Goal: Task Accomplishment & Management: Complete application form

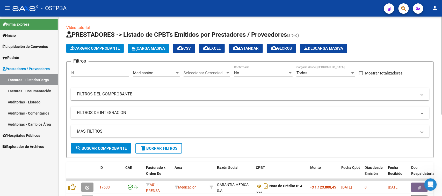
click at [172, 71] on div "Medicacion" at bounding box center [154, 73] width 42 height 5
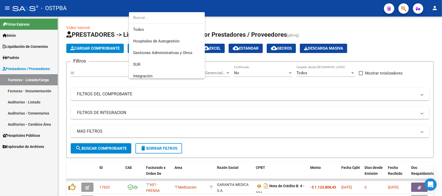
scroll to position [85, 0]
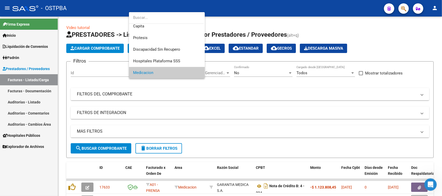
click at [151, 151] on div at bounding box center [221, 98] width 442 height 196
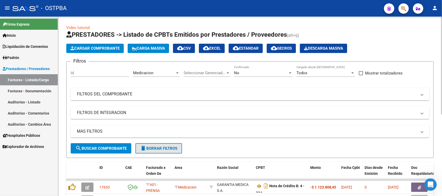
click at [151, 146] on span "delete Borrar Filtros" at bounding box center [158, 148] width 37 height 5
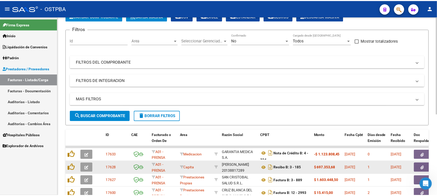
scroll to position [65, 0]
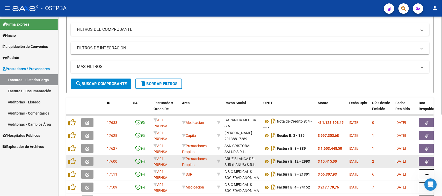
click at [91, 162] on button "button" at bounding box center [87, 161] width 12 height 9
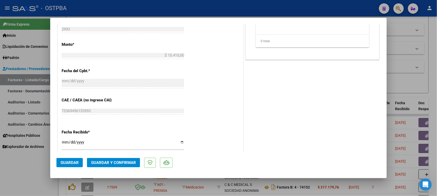
scroll to position [0, 0]
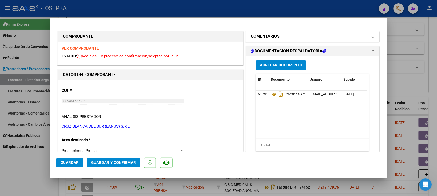
click at [290, 37] on mat-panel-title "COMENTARIOS" at bounding box center [309, 36] width 117 height 6
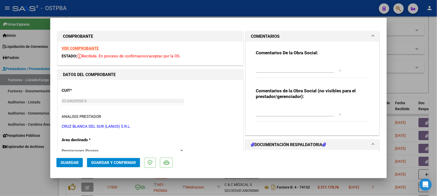
drag, startPoint x: 276, startPoint y: 70, endPoint x: 270, endPoint y: 70, distance: 5.7
click at [271, 70] on textarea at bounding box center [298, 66] width 85 height 10
type textarea "h"
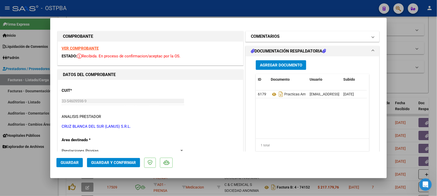
click at [303, 34] on mat-panel-title "COMENTARIOS" at bounding box center [309, 36] width 117 height 6
click at [274, 33] on h1 "COMENTARIOS" at bounding box center [265, 36] width 29 height 6
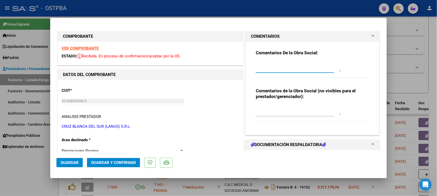
click at [268, 68] on textarea at bounding box center [298, 66] width 85 height 10
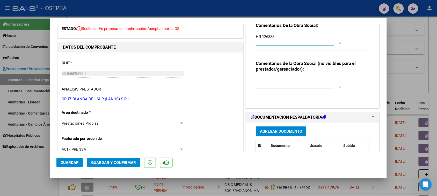
scroll to position [65, 0]
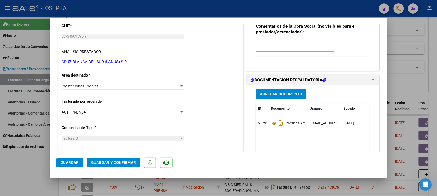
type textarea "HR 126833"
click at [298, 92] on span "Agregar Documento" at bounding box center [281, 94] width 42 height 5
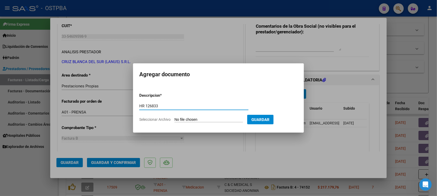
type input "HR 126833"
click at [174, 118] on input "Seleccionar Archivo" at bounding box center [208, 120] width 69 height 5
type input "C:\fakepath\HR 126833.pdf"
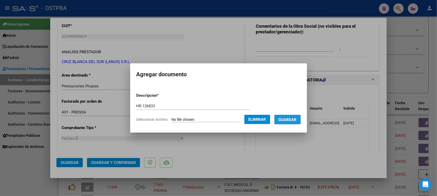
click at [286, 121] on span "Guardar" at bounding box center [288, 120] width 18 height 5
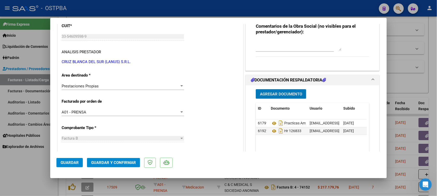
click at [123, 161] on span "Guardar y Confirmar" at bounding box center [113, 162] width 45 height 5
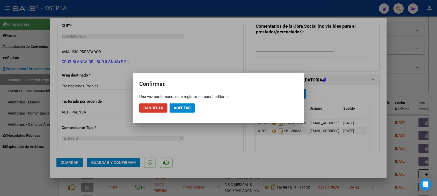
click at [188, 108] on span "Aceptar" at bounding box center [182, 108] width 17 height 5
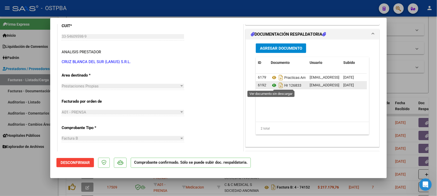
click at [272, 85] on icon at bounding box center [274, 85] width 7 height 6
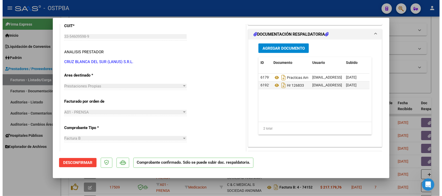
scroll to position [0, 0]
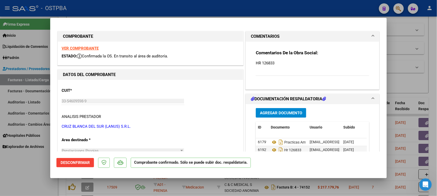
click at [92, 49] on strong "VER COMPROBANTE" at bounding box center [80, 48] width 37 height 5
click at [5, 175] on div at bounding box center [218, 98] width 437 height 196
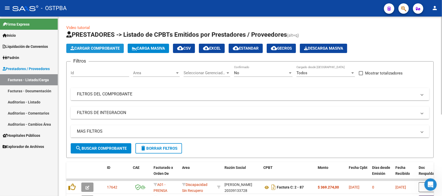
click at [115, 44] on button "Cargar Comprobante" at bounding box center [94, 48] width 57 height 9
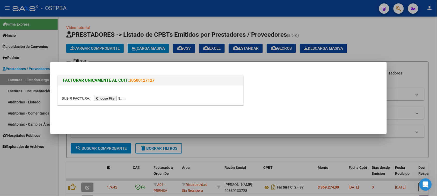
click at [120, 100] on input "file" at bounding box center [94, 98] width 65 height 5
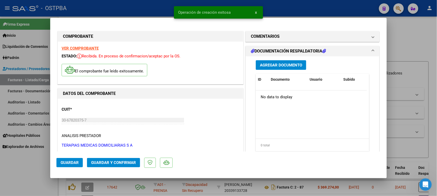
click at [93, 47] on strong "VER COMPROBANTE" at bounding box center [80, 48] width 37 height 5
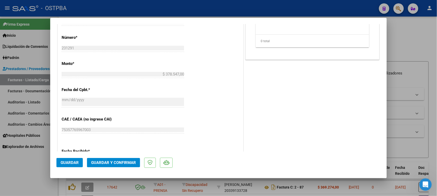
scroll to position [291, 0]
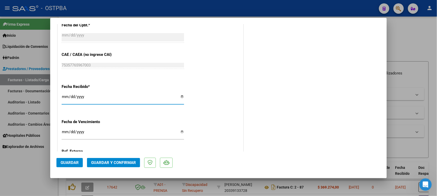
click at [63, 96] on input "[DATE]" at bounding box center [123, 99] width 122 height 8
type input "[DATE]"
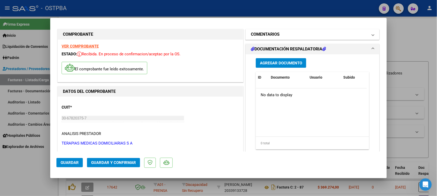
scroll to position [0, 0]
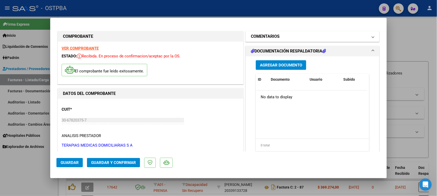
click at [269, 35] on h1 "COMENTARIOS" at bounding box center [265, 36] width 29 height 6
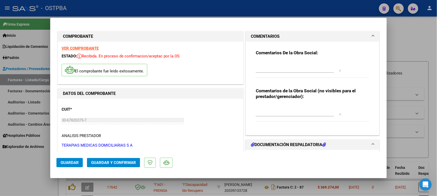
click at [262, 66] on textarea at bounding box center [298, 66] width 85 height 10
type textarea "HR 126834"
click at [75, 162] on span "Guardar" at bounding box center [70, 162] width 18 height 5
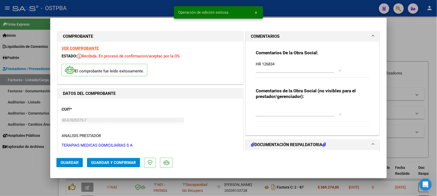
scroll to position [65, 0]
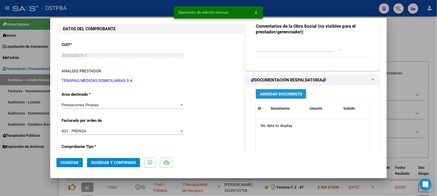
click at [286, 95] on span "Agregar Documento" at bounding box center [281, 94] width 42 height 5
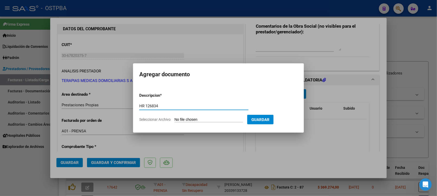
type input "HR 126834"
click at [174, 118] on input "Seleccionar Archivo" at bounding box center [208, 120] width 69 height 5
type input "C:\fakepath\HR 126834.pdf"
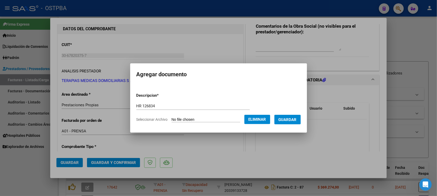
click at [297, 119] on span "Guardar" at bounding box center [288, 120] width 18 height 5
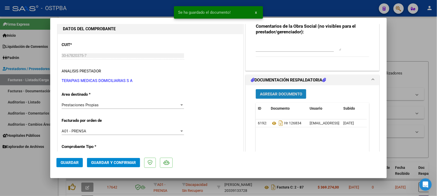
click at [276, 92] on span "Agregar Documento" at bounding box center [281, 94] width 42 height 5
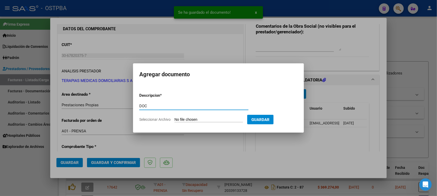
type input "DOC"
click at [174, 118] on input "Seleccionar Archivo" at bounding box center [208, 120] width 69 height 5
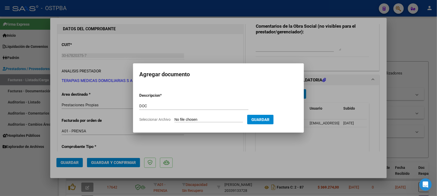
type input "C:\fakepath\DOC 231291.pdf"
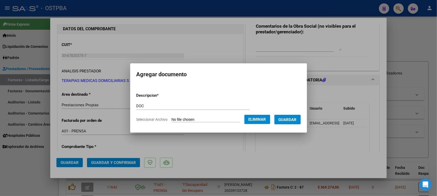
click at [288, 119] on span "Guardar" at bounding box center [288, 120] width 18 height 5
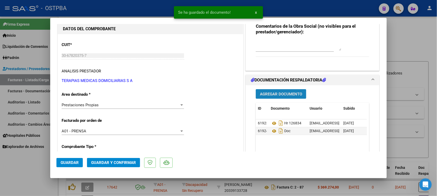
click at [272, 91] on button "Agregar Documento" at bounding box center [281, 94] width 50 height 10
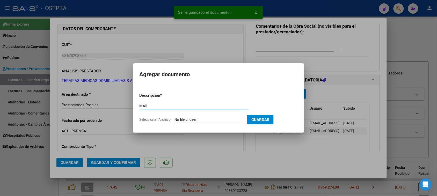
type input "MAIL"
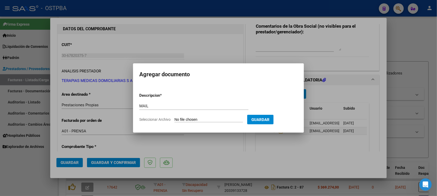
click at [174, 118] on input "Seleccionar Archivo" at bounding box center [208, 120] width 69 height 5
type input "C:\fakepath\Gmail - FACTURACIÓN TMD SA - [DATE] - 231291.pdf"
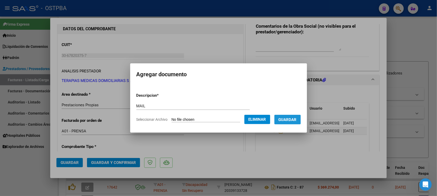
click at [294, 119] on span "Guardar" at bounding box center [288, 120] width 18 height 5
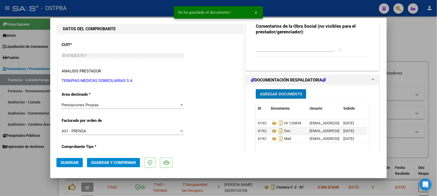
click at [109, 163] on span "Guardar y Confirmar" at bounding box center [113, 162] width 45 height 5
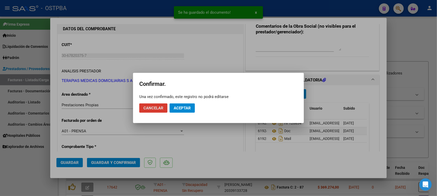
click at [183, 107] on span "Aceptar" at bounding box center [182, 108] width 17 height 5
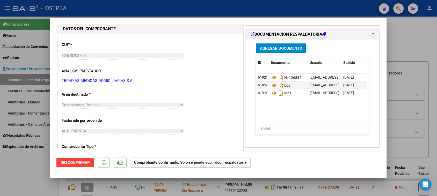
scroll to position [0, 0]
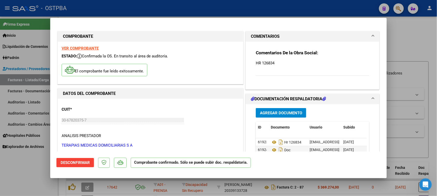
click at [88, 49] on strong "VER COMPROBANTE" at bounding box center [80, 48] width 37 height 5
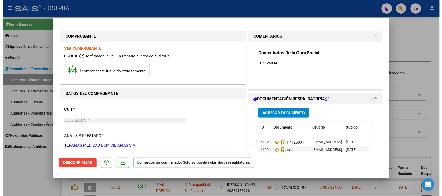
scroll to position [32, 0]
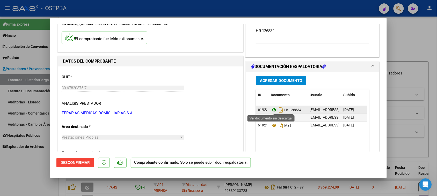
click at [271, 111] on icon at bounding box center [274, 110] width 7 height 6
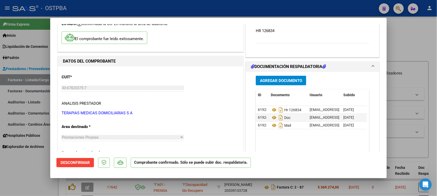
click at [40, 178] on div at bounding box center [218, 98] width 437 height 196
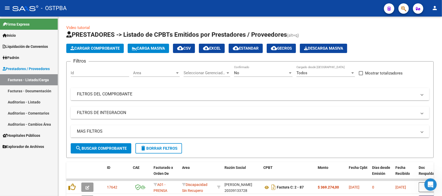
click at [28, 102] on link "Auditorías - Listado" at bounding box center [29, 102] width 58 height 11
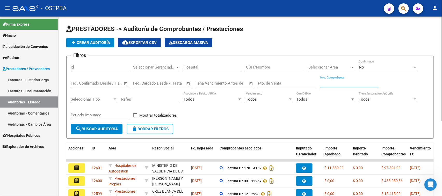
click at [343, 84] on input "Nro. Comprobante" at bounding box center [349, 83] width 58 height 5
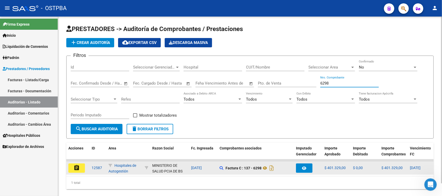
type input "6298"
click at [77, 165] on mat-icon "assignment" at bounding box center [77, 168] width 6 height 6
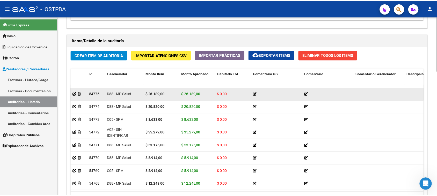
scroll to position [131, 0]
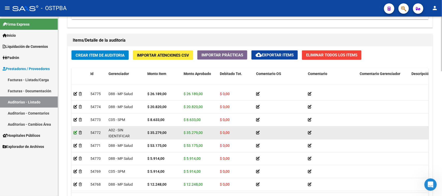
click at [74, 131] on icon at bounding box center [76, 133] width 4 height 4
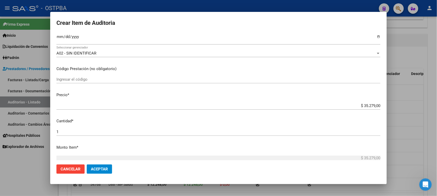
scroll to position [97, 0]
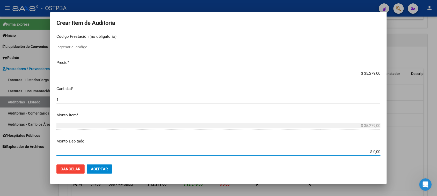
drag, startPoint x: 369, startPoint y: 152, endPoint x: 382, endPoint y: 151, distance: 12.4
click at [382, 151] on mat-dialog-content "25529149 Nro Documento 27255291497 CUIL Afiliado Inactivo [PERSON_NAME] VERONIC…" at bounding box center [218, 97] width 336 height 128
type input "$ 35.279,00"
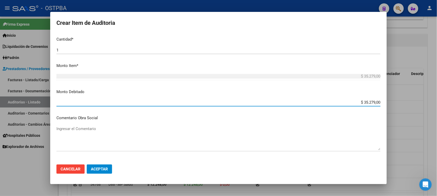
scroll to position [162, 0]
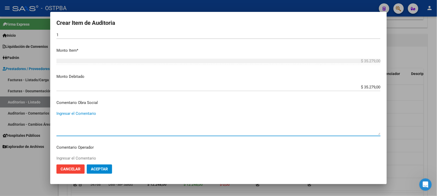
click at [70, 111] on textarea "Ingresar el Comentario" at bounding box center [218, 123] width 324 height 24
type textarea "NO CORRESPONDE A PRENSA"
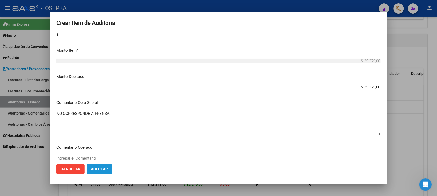
click at [105, 171] on span "Aceptar" at bounding box center [99, 169] width 17 height 5
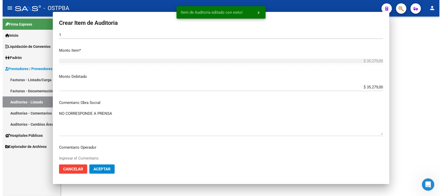
scroll to position [0, 0]
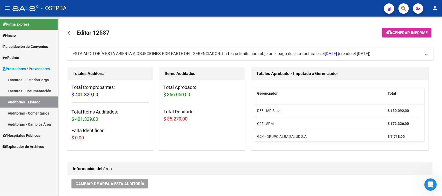
click at [22, 79] on link "Facturas - Listado/Carga" at bounding box center [29, 79] width 58 height 11
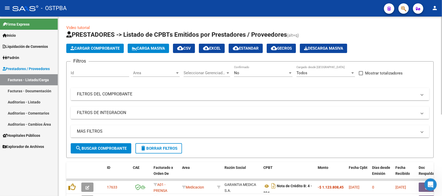
click at [239, 93] on mat-panel-title "FILTROS DEL COMPROBANTE" at bounding box center [247, 94] width 340 height 6
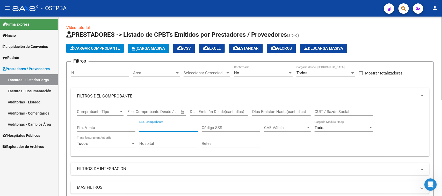
click at [164, 128] on input "Nro. Comprobante" at bounding box center [168, 128] width 58 height 5
type input "19163"
click at [244, 73] on div "No" at bounding box center [261, 73] width 54 height 5
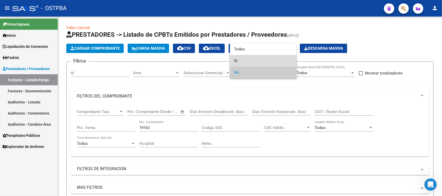
click at [236, 61] on span "Si" at bounding box center [263, 61] width 58 height 12
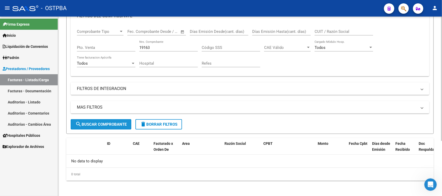
click at [112, 122] on span "search Buscar Comprobante" at bounding box center [100, 124] width 51 height 5
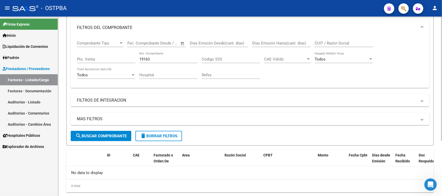
scroll to position [80, 0]
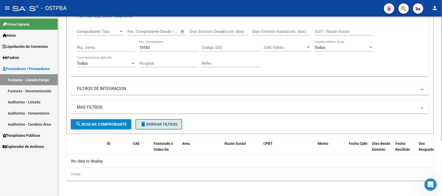
click at [166, 125] on span "delete Borrar Filtros" at bounding box center [158, 124] width 37 height 5
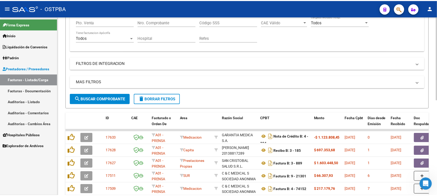
scroll to position [145, 0]
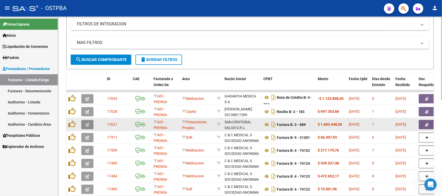
click at [88, 124] on icon "button" at bounding box center [87, 125] width 4 height 4
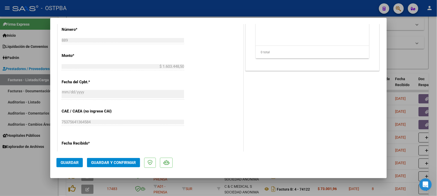
scroll to position [259, 0]
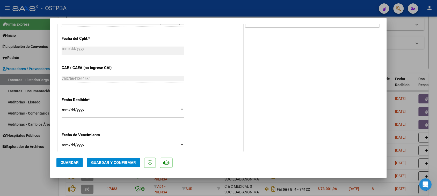
click at [66, 109] on input "[DATE]" at bounding box center [123, 112] width 122 height 8
type input "[DATE]"
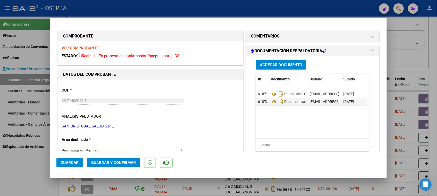
scroll to position [0, 0]
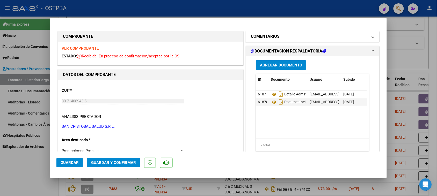
click at [288, 33] on mat-expansion-panel-header "COMENTARIOS" at bounding box center [313, 36] width 134 height 10
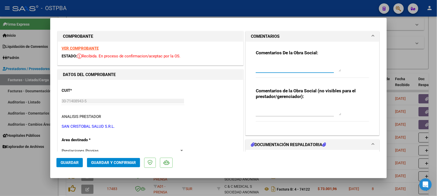
click at [266, 70] on textarea at bounding box center [298, 66] width 85 height 10
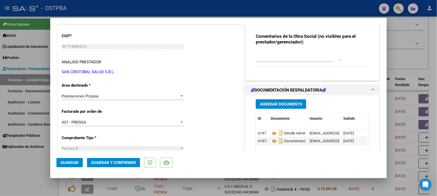
scroll to position [65, 0]
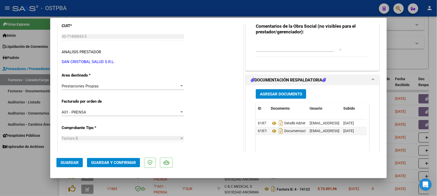
type textarea "HR 126849"
click at [274, 94] on span "Agregar Documento" at bounding box center [281, 94] width 42 height 5
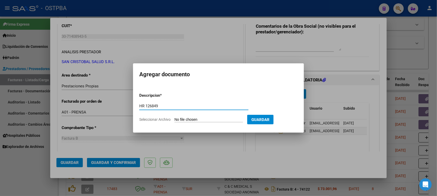
type input "HR 126849"
click at [174, 118] on input "Seleccionar Archivo" at bounding box center [208, 120] width 69 height 5
type input "C:\fakepath\HR 126849.pdf"
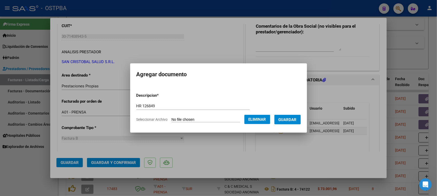
click at [294, 120] on span "Guardar" at bounding box center [288, 120] width 18 height 5
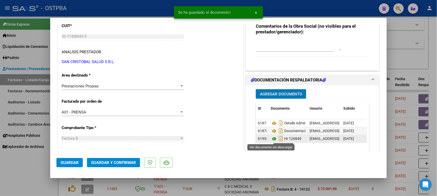
click at [272, 139] on icon at bounding box center [274, 139] width 7 height 6
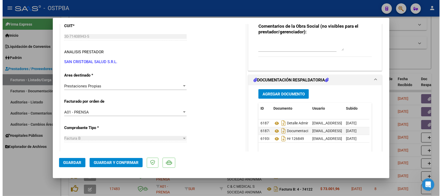
scroll to position [0, 0]
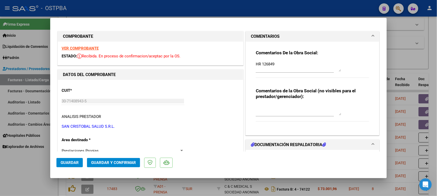
click at [86, 48] on strong "VER COMPROBANTE" at bounding box center [80, 48] width 37 height 5
click at [114, 164] on span "Guardar y Confirmar" at bounding box center [113, 162] width 45 height 5
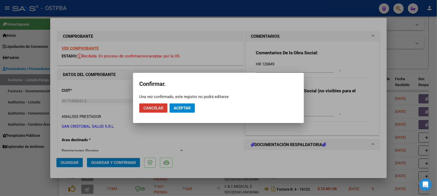
click at [182, 106] on span "Aceptar" at bounding box center [182, 108] width 17 height 5
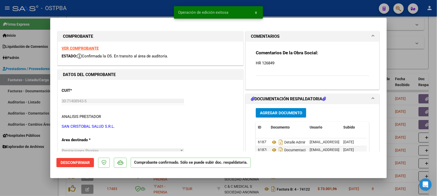
click at [3, 180] on div at bounding box center [218, 98] width 437 height 196
type input "$ 0,00"
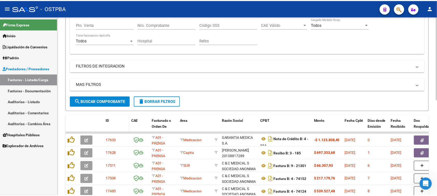
scroll to position [113, 0]
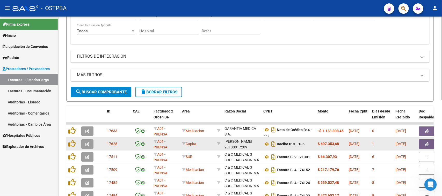
click at [86, 144] on icon "button" at bounding box center [87, 144] width 4 height 4
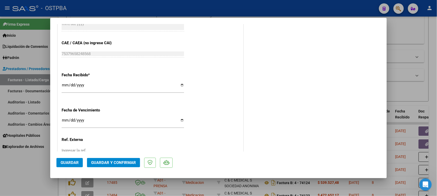
scroll to position [291, 0]
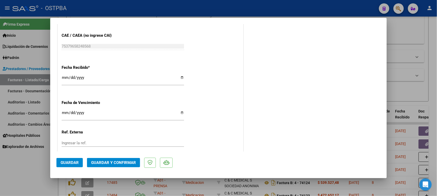
click at [65, 79] on input "[DATE]" at bounding box center [123, 80] width 122 height 8
type input "[DATE]"
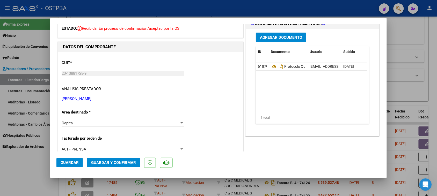
scroll to position [0, 0]
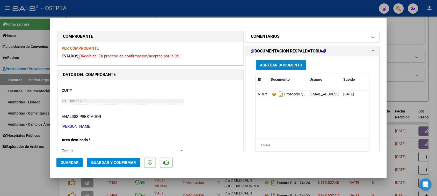
click at [274, 38] on h1 "COMENTARIOS" at bounding box center [265, 36] width 29 height 6
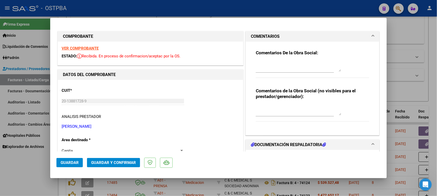
click at [273, 61] on textarea at bounding box center [298, 66] width 85 height 10
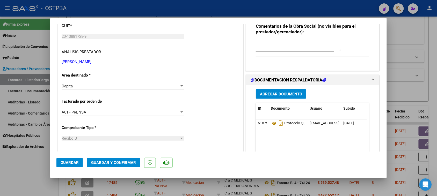
type textarea "HR 126848"
click at [274, 94] on span "Agregar Documento" at bounding box center [281, 94] width 42 height 5
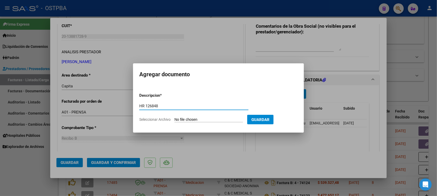
type input "HR 126848"
click at [174, 118] on input "Seleccionar Archivo" at bounding box center [208, 120] width 69 height 5
type input "C:\fakepath\HR 126848.pdf"
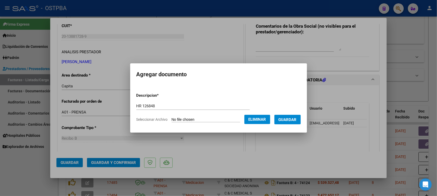
drag, startPoint x: 296, startPoint y: 121, endPoint x: 287, endPoint y: 126, distance: 10.1
click at [295, 121] on span "Guardar" at bounding box center [288, 120] width 18 height 5
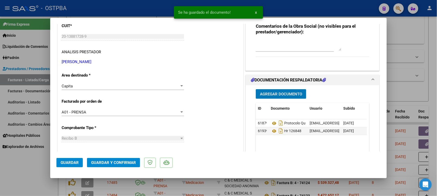
click at [123, 160] on button "Guardar y Confirmar" at bounding box center [113, 162] width 53 height 9
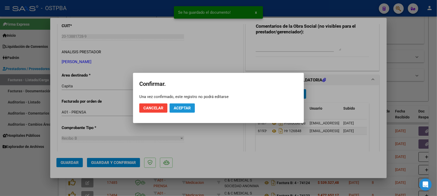
click at [183, 111] on button "Aceptar" at bounding box center [182, 108] width 25 height 9
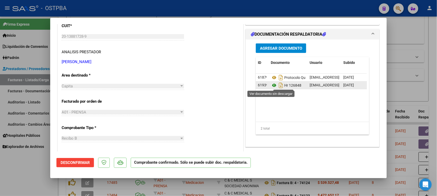
click at [271, 86] on icon at bounding box center [274, 85] width 7 height 6
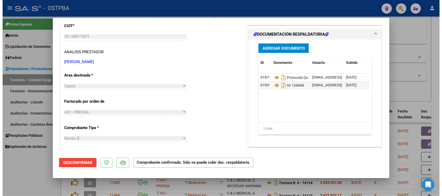
scroll to position [0, 0]
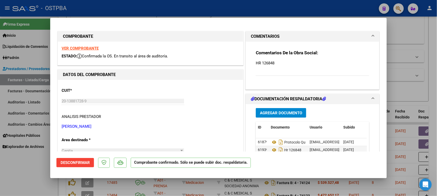
click at [80, 49] on strong "VER COMPROBANTE" at bounding box center [80, 48] width 37 height 5
click at [20, 80] on div at bounding box center [218, 98] width 437 height 196
type input "$ 0,00"
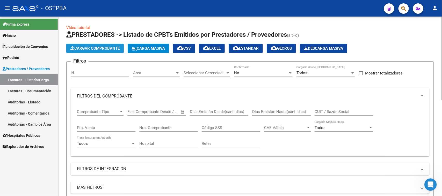
click at [113, 50] on span "Cargar Comprobante" at bounding box center [94, 48] width 49 height 5
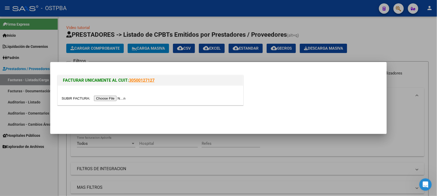
click at [113, 99] on input "file" at bounding box center [94, 98] width 65 height 5
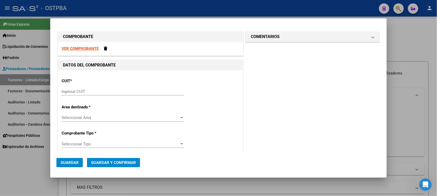
click at [89, 49] on strong "VER COMPROBANTE" at bounding box center [80, 48] width 37 height 5
drag, startPoint x: 121, startPoint y: 94, endPoint x: 163, endPoint y: 115, distance: 46.8
click at [122, 94] on input "Ingresar CUIT" at bounding box center [123, 91] width 122 height 5
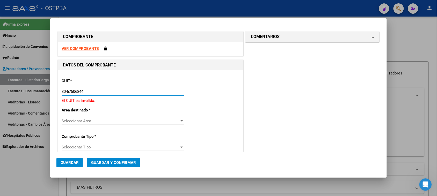
type input "30-67506844-1"
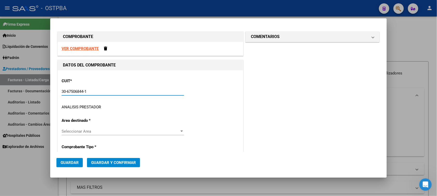
type input "113"
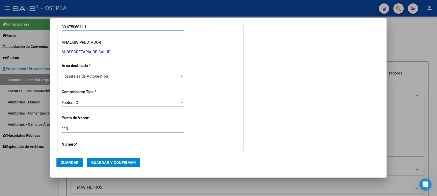
scroll to position [97, 0]
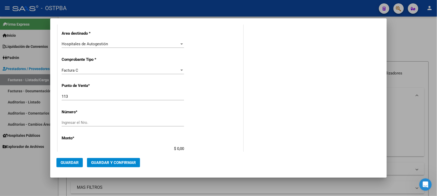
type input "30-67506844-1"
click at [74, 123] on input "Ingresar el Nro." at bounding box center [123, 122] width 122 height 5
type input "7437"
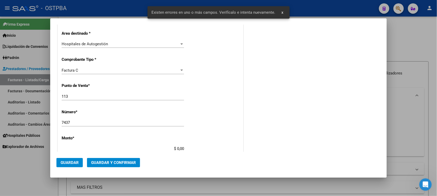
scroll to position [155, 0]
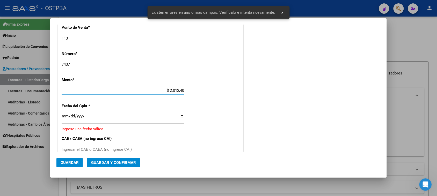
type input "$ 20.124,00"
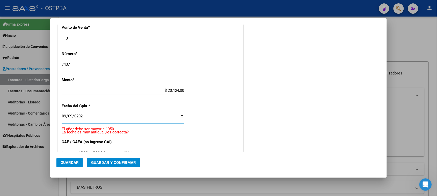
type input "[DATE]"
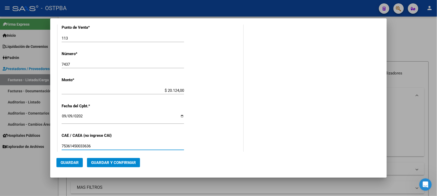
type input "75361450033636"
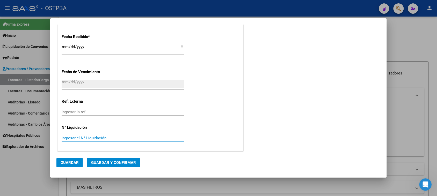
scroll to position [0, 0]
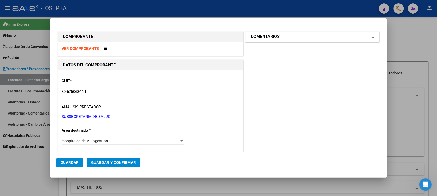
click at [314, 34] on mat-panel-title "COMENTARIOS" at bounding box center [309, 37] width 117 height 6
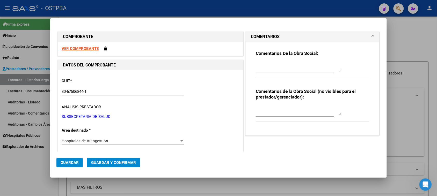
click at [283, 69] on textarea at bounding box center [298, 67] width 85 height 10
type textarea "HR 126847"
click at [77, 164] on span "Guardar" at bounding box center [70, 162] width 18 height 5
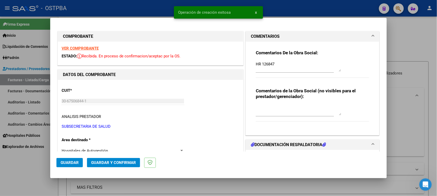
type input "[DATE]"
click at [308, 144] on h1 "DOCUMENTACIÓN RESPALDATORIA" at bounding box center [288, 145] width 75 height 6
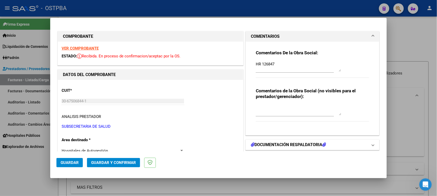
click at [302, 143] on h1 "DOCUMENTACIÓN RESPALDATORIA" at bounding box center [288, 145] width 75 height 6
click at [79, 164] on button "Guardar" at bounding box center [69, 162] width 26 height 9
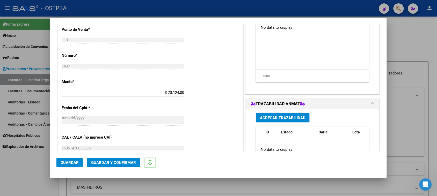
scroll to position [162, 0]
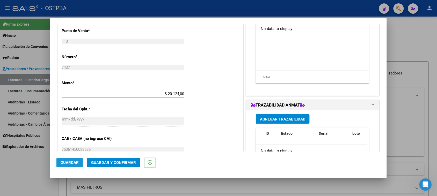
click at [69, 164] on span "Guardar" at bounding box center [70, 162] width 18 height 5
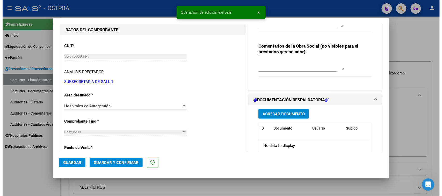
scroll to position [65, 0]
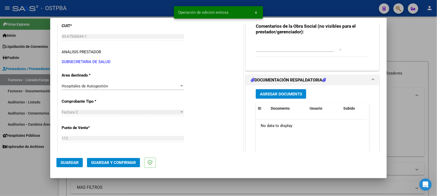
click at [286, 92] on span "Agregar Documento" at bounding box center [281, 94] width 42 height 5
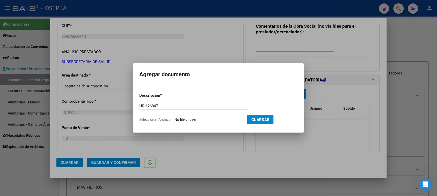
type input "HR 126847"
click at [174, 118] on input "Seleccionar Archivo" at bounding box center [208, 120] width 69 height 5
type input "C:\fakepath\HR 126847.pdf"
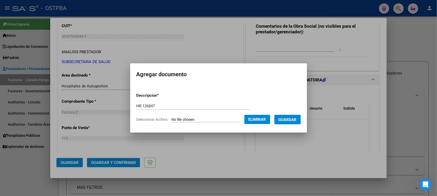
click at [289, 121] on span "Guardar" at bounding box center [288, 120] width 18 height 5
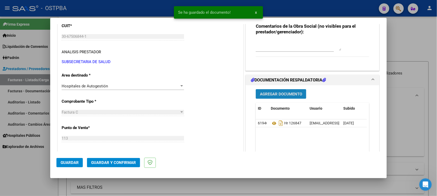
click at [291, 90] on button "Agregar Documento" at bounding box center [281, 94] width 50 height 10
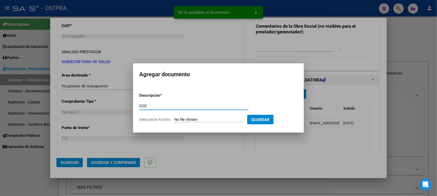
type input "DOC"
click at [174, 118] on input "Seleccionar Archivo" at bounding box center [208, 120] width 69 height 5
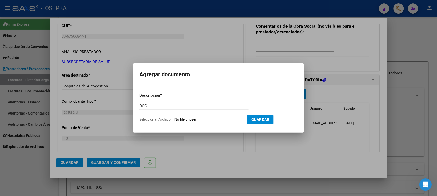
type input "C:\fakepath\DOC 7437.zip"
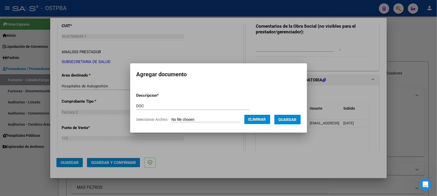
click at [292, 122] on span "Guardar" at bounding box center [288, 120] width 18 height 5
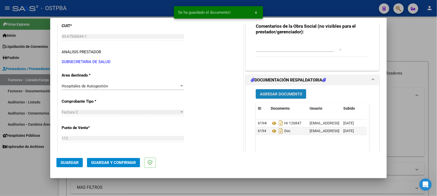
click at [288, 97] on button "Agregar Documento" at bounding box center [281, 94] width 50 height 10
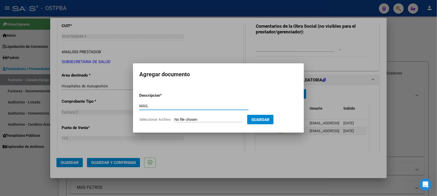
type input "MAIL"
click at [174, 118] on input "Seleccionar Archivo" at bounding box center [208, 120] width 69 height 5
type input "C:\fakepath\Gmail - Fwd_ Factura 0113-00007437.pdf"
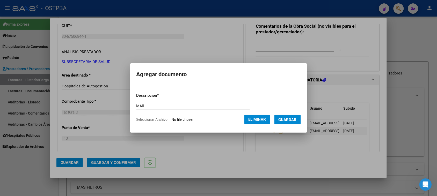
click at [290, 120] on span "Guardar" at bounding box center [288, 120] width 18 height 5
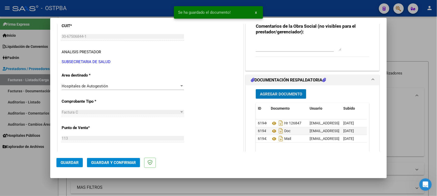
click at [122, 164] on span "Guardar y Confirmar" at bounding box center [113, 162] width 45 height 5
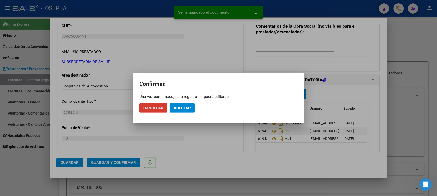
click at [185, 110] on span "Aceptar" at bounding box center [182, 108] width 17 height 5
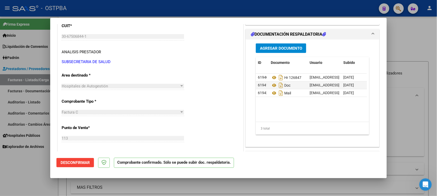
click at [35, 102] on div at bounding box center [218, 98] width 437 height 196
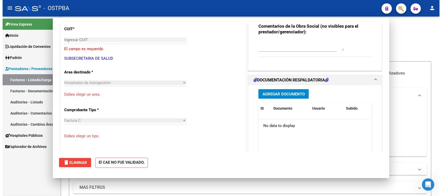
scroll to position [0, 0]
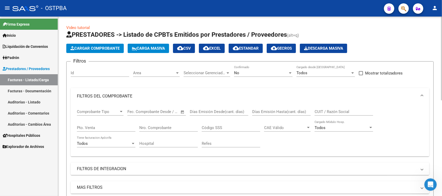
click at [113, 45] on button "Cargar Comprobante" at bounding box center [94, 48] width 57 height 9
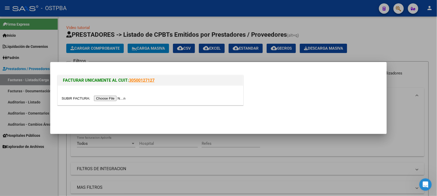
click at [20, 164] on div at bounding box center [218, 98] width 437 height 196
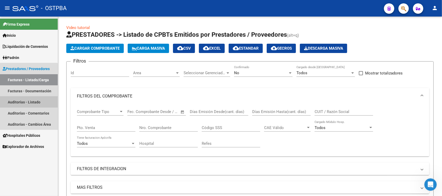
drag, startPoint x: 14, startPoint y: 101, endPoint x: 49, endPoint y: 100, distance: 34.2
click at [14, 101] on link "Auditorías - Listado" at bounding box center [29, 102] width 58 height 11
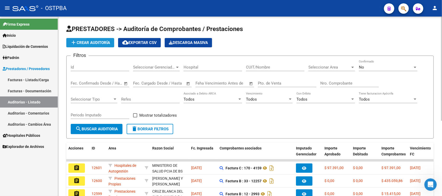
click at [99, 43] on span "add Crear Auditoría" at bounding box center [90, 42] width 40 height 5
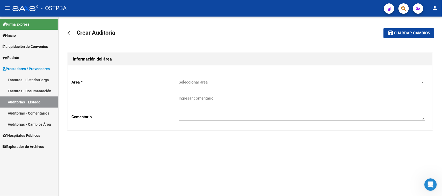
click at [241, 78] on div "Seleccionar area Seleccionar area" at bounding box center [302, 80] width 246 height 11
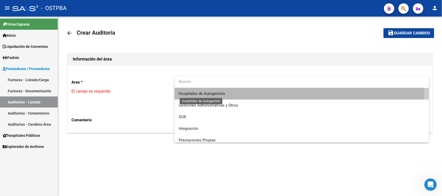
click at [207, 91] on span "Hospitales de Autogestión" at bounding box center [202, 93] width 46 height 5
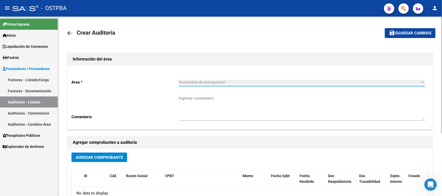
click at [109, 157] on span "Agregar Comprobante" at bounding box center [99, 157] width 47 height 5
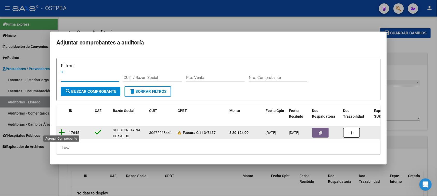
click at [63, 131] on icon at bounding box center [61, 132] width 6 height 7
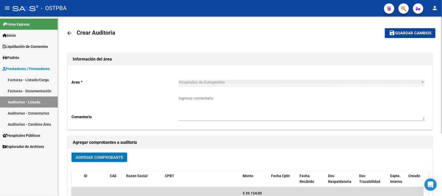
click at [398, 32] on span "Guardar cambios" at bounding box center [413, 33] width 36 height 5
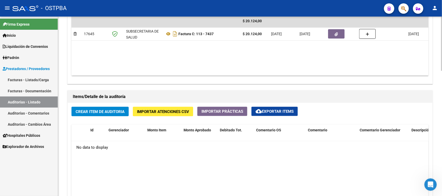
scroll to position [324, 0]
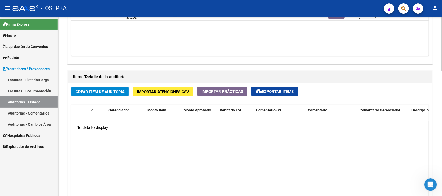
click at [120, 92] on span "Crear Item de Auditoria" at bounding box center [100, 92] width 49 height 5
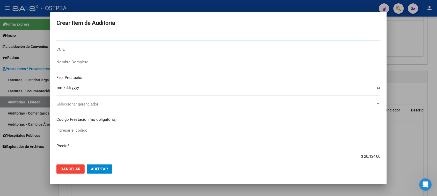
click at [14, 177] on div at bounding box center [218, 98] width 437 height 196
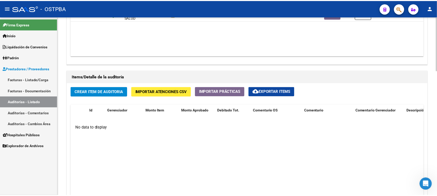
scroll to position [291, 0]
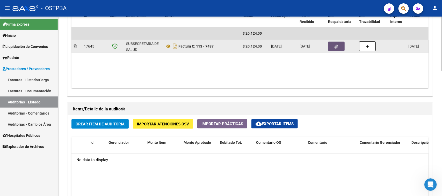
click at [341, 47] on button "button" at bounding box center [336, 46] width 17 height 9
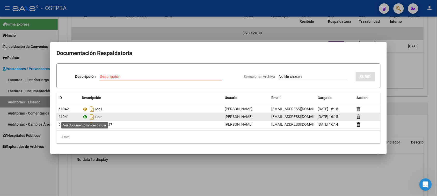
click at [86, 118] on icon at bounding box center [85, 117] width 7 height 6
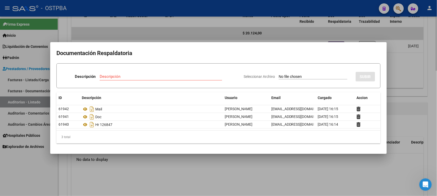
drag, startPoint x: 152, startPoint y: 187, endPoint x: 155, endPoint y: 163, distance: 24.9
click at [152, 186] on div at bounding box center [218, 98] width 437 height 196
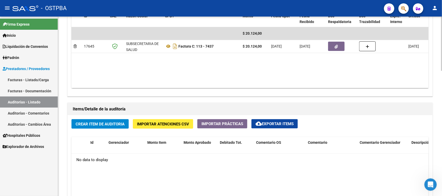
click at [117, 120] on button "Crear Item de Auditoria" at bounding box center [99, 124] width 57 height 10
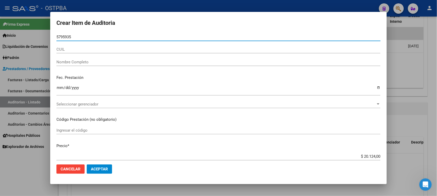
type input "57959352"
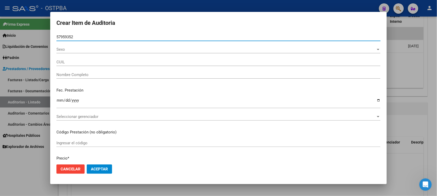
type input "20579593521"
type input "[PERSON_NAME]"
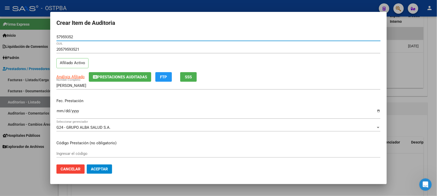
type input "57959352"
click at [58, 113] on input "Ingresar la fecha" at bounding box center [218, 113] width 324 height 8
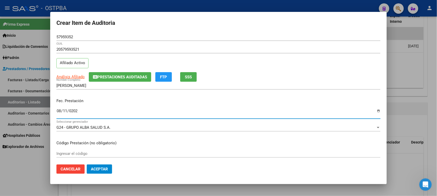
type input "[DATE]"
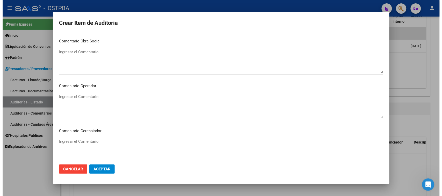
scroll to position [323, 0]
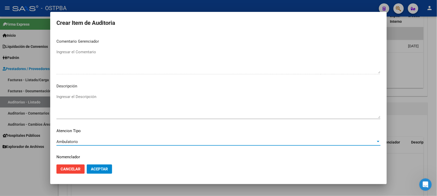
click at [91, 170] on span "Aceptar" at bounding box center [99, 169] width 17 height 5
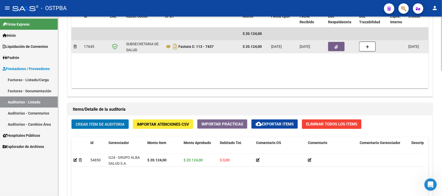
click at [340, 43] on button "button" at bounding box center [336, 46] width 17 height 9
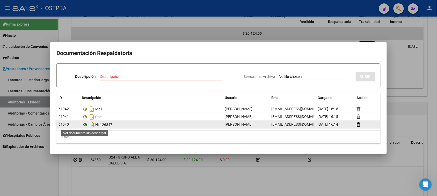
click at [85, 124] on icon at bounding box center [85, 125] width 7 height 6
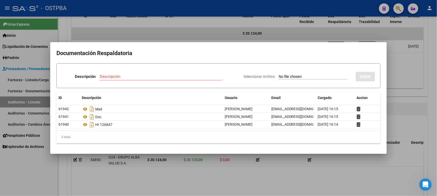
click at [35, 185] on div at bounding box center [218, 98] width 437 height 196
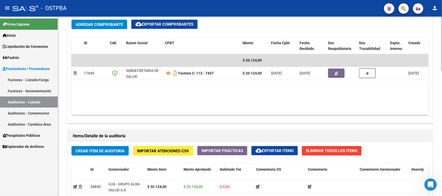
scroll to position [226, 0]
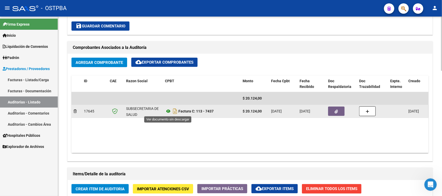
click at [167, 110] on icon at bounding box center [168, 111] width 7 height 6
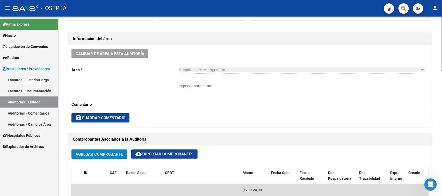
scroll to position [0, 0]
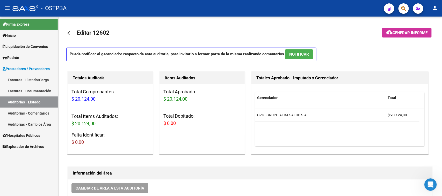
click at [19, 58] on span "Padrón" at bounding box center [11, 58] width 17 height 6
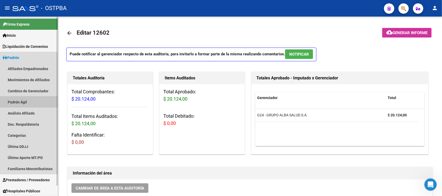
click at [21, 100] on link "Padrón Ágil" at bounding box center [29, 102] width 58 height 11
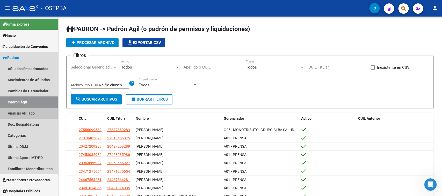
drag, startPoint x: 29, startPoint y: 111, endPoint x: 190, endPoint y: 109, distance: 160.7
click at [29, 111] on link "Análisis Afiliado" at bounding box center [29, 113] width 58 height 11
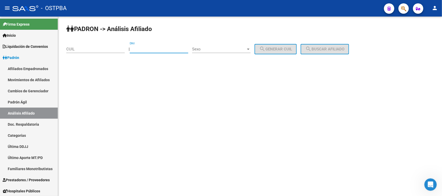
click at [176, 47] on input "DNI" at bounding box center [159, 49] width 58 height 5
type input "03609152"
click at [214, 50] on span "Sexo" at bounding box center [219, 49] width 54 height 5
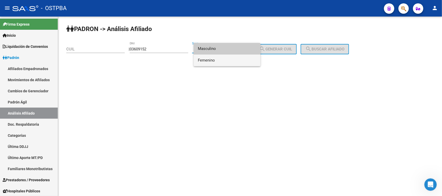
click at [203, 59] on span "Femenino" at bounding box center [227, 61] width 58 height 12
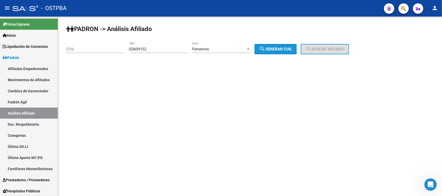
drag, startPoint x: 270, startPoint y: 51, endPoint x: 245, endPoint y: 51, distance: 24.6
click at [265, 51] on mat-icon "search" at bounding box center [262, 49] width 6 height 6
type input "27-03609152-0"
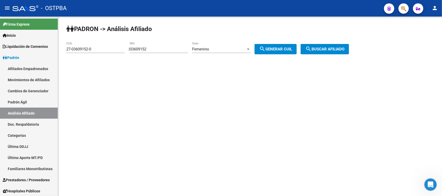
click at [280, 52] on button "search Generar CUIL" at bounding box center [275, 49] width 42 height 10
click at [324, 53] on button "search Buscar afiliado" at bounding box center [325, 49] width 48 height 10
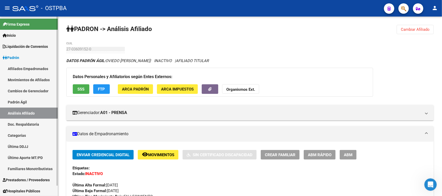
click at [21, 102] on link "Padrón Ágil" at bounding box center [29, 102] width 58 height 11
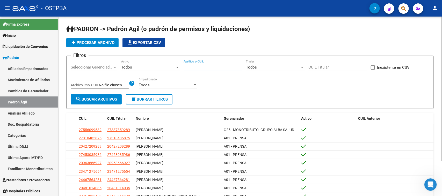
click at [192, 67] on input "Apellido o CUIL" at bounding box center [213, 67] width 58 height 5
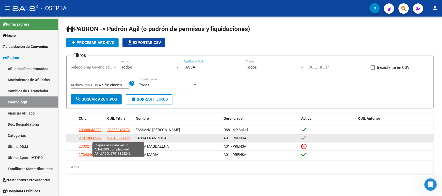
click at [123, 138] on span "27013868242" at bounding box center [118, 138] width 23 height 4
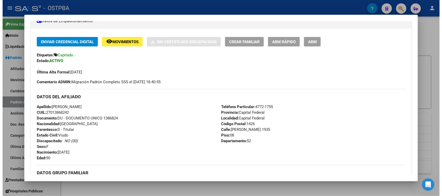
scroll to position [97, 0]
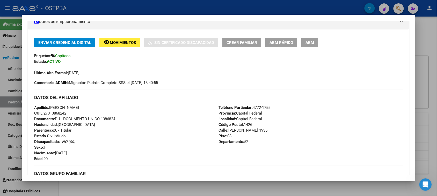
click at [15, 101] on div at bounding box center [218, 98] width 437 height 196
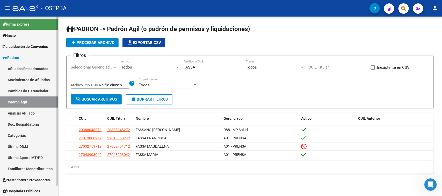
click at [21, 53] on link "Padrón" at bounding box center [29, 57] width 58 height 11
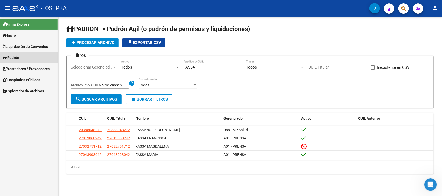
click at [26, 56] on link "Padrón" at bounding box center [29, 57] width 58 height 11
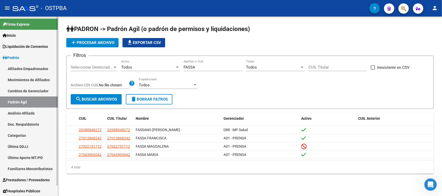
click at [22, 101] on link "Padrón Ágil" at bounding box center [29, 102] width 58 height 11
drag, startPoint x: 200, startPoint y: 68, endPoint x: 177, endPoint y: 65, distance: 23.0
click at [177, 65] on div "Filtros Seleccionar Gerenciador Seleccionar Gerenciador Todos Activo FASSA Apel…" at bounding box center [250, 77] width 358 height 34
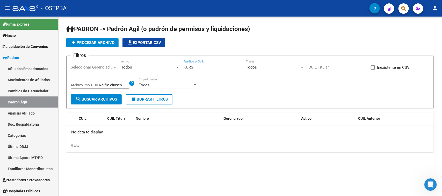
click at [201, 67] on input "KURS" at bounding box center [213, 67] width 58 height 5
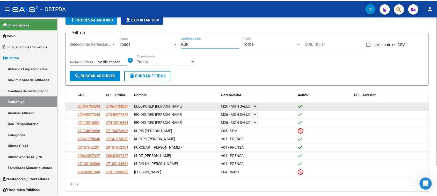
scroll to position [32, 0]
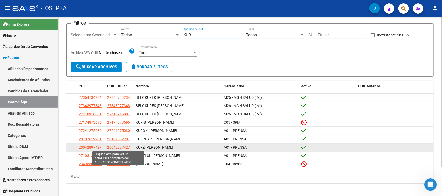
type input "KUR"
click at [124, 146] on span "20042897427" at bounding box center [118, 147] width 23 height 4
type textarea "20042897427"
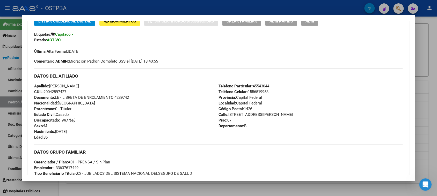
scroll to position [129, 0]
